Goal: Go to known website: Access a specific website the user already knows

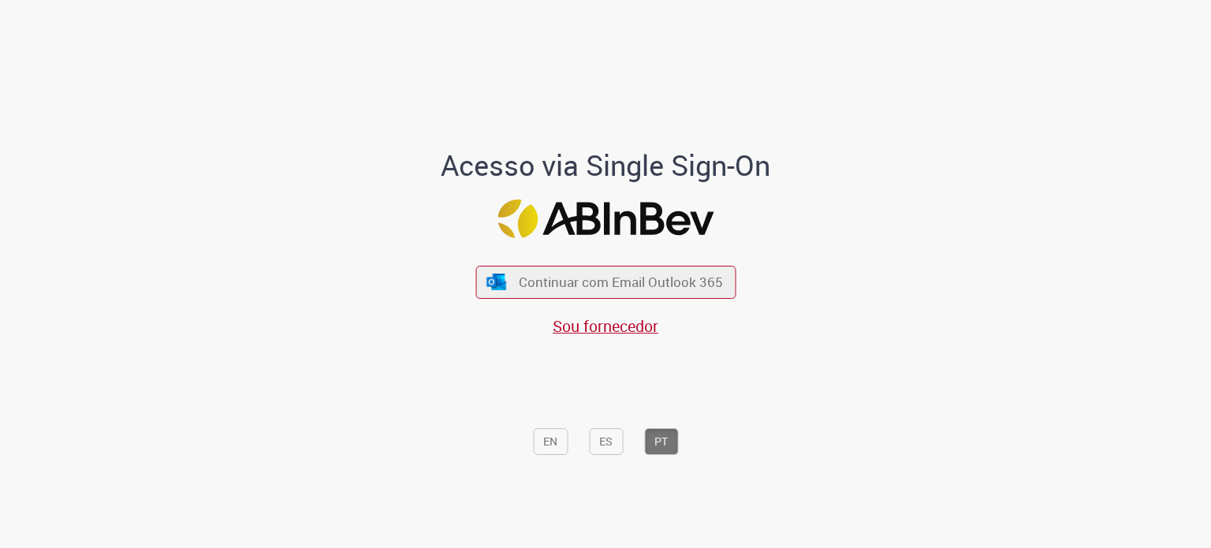
drag, startPoint x: 0, startPoint y: 0, endPoint x: 618, endPoint y: 261, distance: 671.0
click at [618, 261] on div "Continuar com Email Outlook 365 Sou fornecedor" at bounding box center [605, 293] width 260 height 88
click at [612, 279] on span "Continuar com Email Outlook 365" at bounding box center [620, 282] width 208 height 18
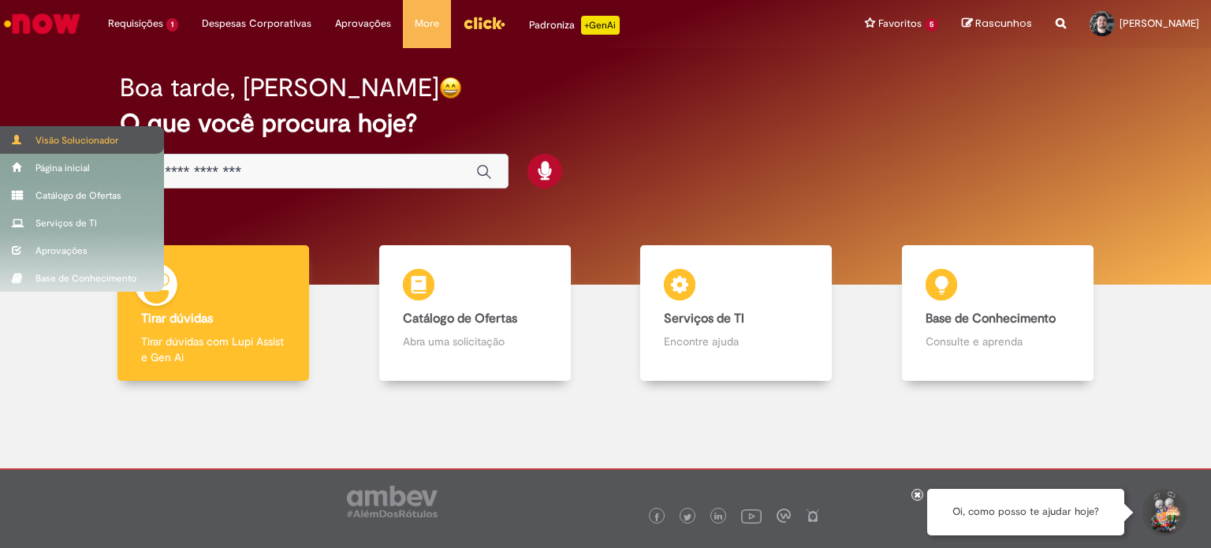
click at [16, 135] on span at bounding box center [18, 139] width 12 height 9
